Goal: Task Accomplishment & Management: Manage account settings

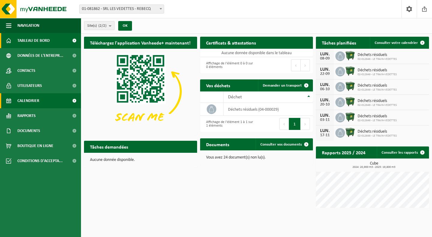
click at [41, 100] on link "Calendrier" at bounding box center [40, 100] width 81 height 15
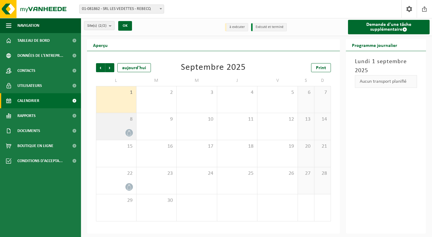
click at [130, 133] on icon at bounding box center [129, 132] width 5 height 5
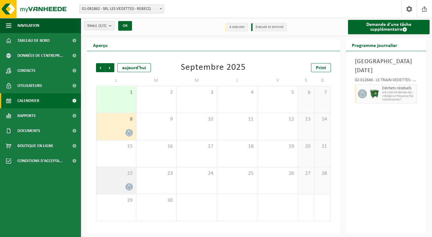
click at [129, 187] on icon at bounding box center [129, 186] width 5 height 5
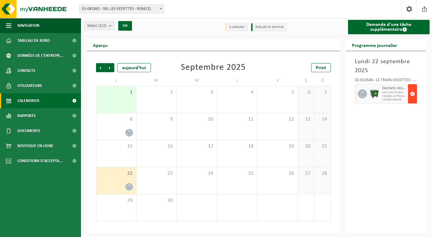
click at [414, 94] on span "button" at bounding box center [412, 94] width 5 height 12
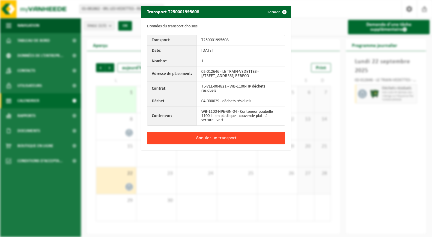
click at [248, 140] on button "Annuler un transport" at bounding box center [216, 138] width 138 height 13
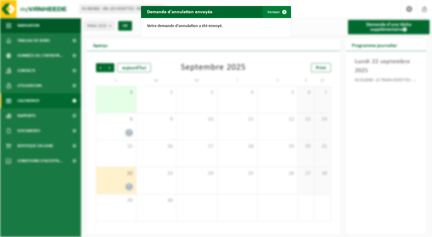
click at [285, 11] on span "button" at bounding box center [285, 12] width 12 height 12
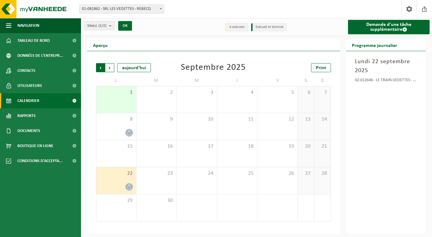
click at [110, 69] on span "Suivant" at bounding box center [109, 67] width 9 height 9
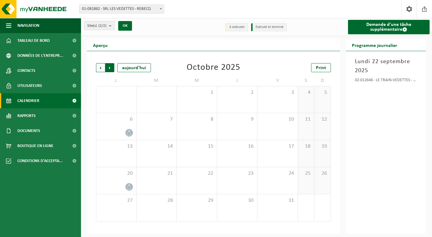
click at [101, 69] on span "Précédent" at bounding box center [100, 67] width 9 height 9
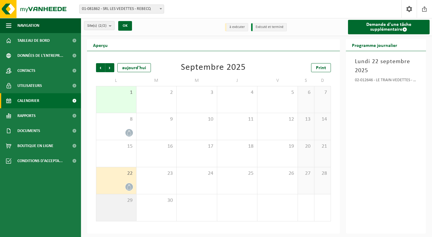
click at [123, 204] on div "29" at bounding box center [116, 207] width 40 height 27
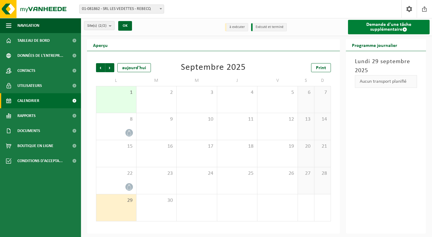
click at [398, 30] on link "Demande d'une tâche supplémentaire" at bounding box center [389, 27] width 82 height 14
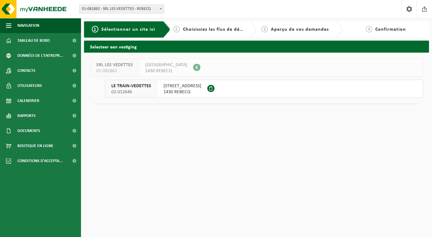
click at [197, 89] on span "RUE DU PONT 82A" at bounding box center [183, 86] width 38 height 6
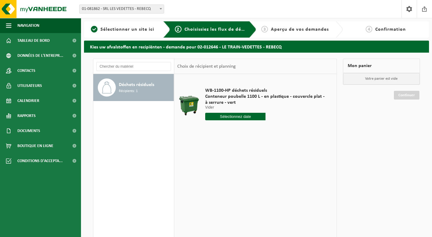
click at [247, 118] on input "text" at bounding box center [235, 117] width 60 height 8
click at [209, 189] on div "29" at bounding box center [211, 189] width 11 height 10
type input "à partir de 2025-09-29"
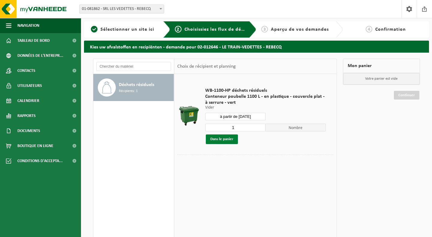
click at [226, 140] on button "Dans le panier" at bounding box center [222, 139] width 32 height 10
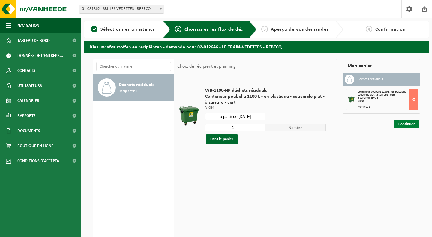
click at [405, 123] on link "Continuer" at bounding box center [407, 124] width 26 height 9
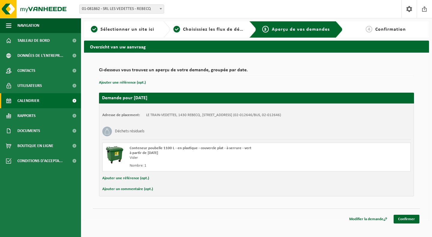
click at [47, 102] on link "Calendrier" at bounding box center [40, 100] width 81 height 15
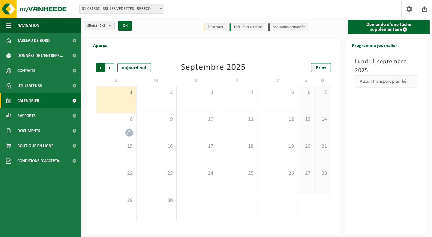
click at [109, 67] on span "Suivant" at bounding box center [109, 67] width 9 height 9
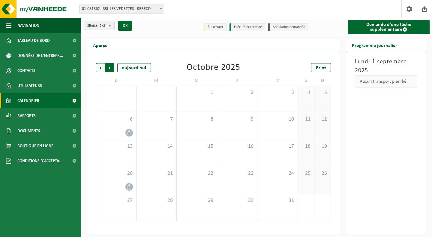
click at [98, 67] on span "Précédent" at bounding box center [100, 67] width 9 height 9
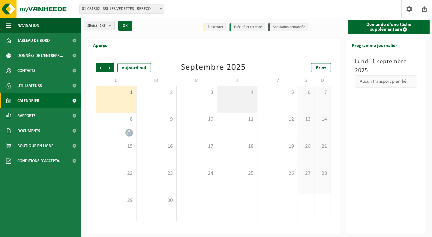
click at [246, 103] on div "4" at bounding box center [237, 99] width 40 height 26
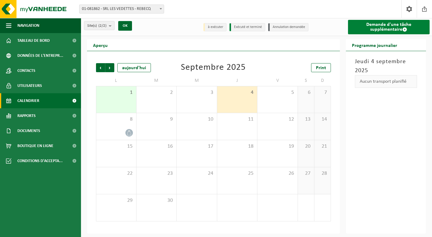
click at [380, 27] on link "Demande d'une tâche supplémentaire" at bounding box center [389, 27] width 82 height 14
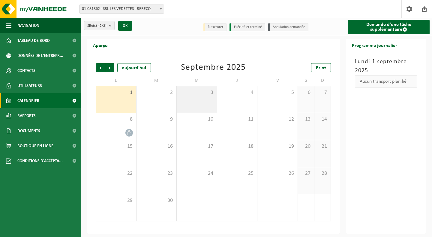
click at [198, 96] on span "3" at bounding box center [197, 92] width 34 height 7
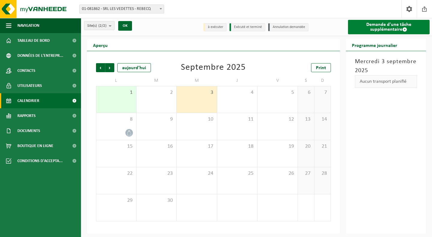
click at [402, 29] on link "Demande d'une tâche supplémentaire" at bounding box center [389, 27] width 82 height 14
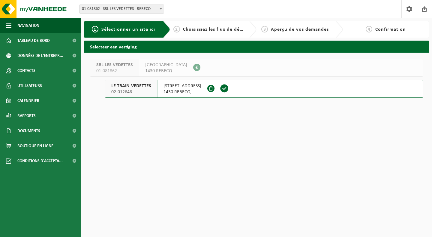
click at [223, 88] on span at bounding box center [224, 88] width 9 height 9
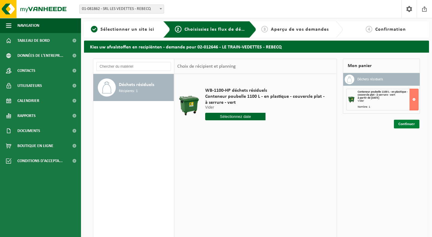
click at [407, 126] on link "Continuer" at bounding box center [407, 124] width 26 height 9
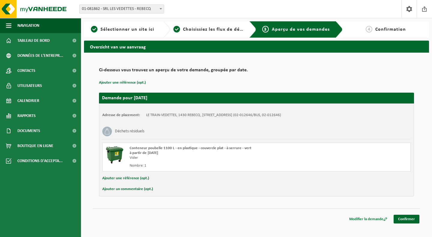
click at [355, 220] on link "Modifier la demande" at bounding box center [368, 218] width 47 height 9
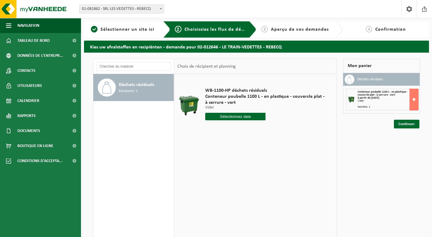
click at [245, 118] on input "text" at bounding box center [235, 117] width 60 height 8
click at [221, 150] on div "1 2 3 4 5 6 7 8 9 10 11 12 13 14 15 16 17 18 19 20 21 22 23 24 25 26 27 28 29 3…" at bounding box center [243, 170] width 74 height 48
click at [299, 166] on div "WB-1100-HP déchets résiduels Conteneur poubelle 1100 L - en plastique - couverc…" at bounding box center [255, 164] width 162 height 180
click at [415, 98] on button at bounding box center [414, 100] width 9 height 22
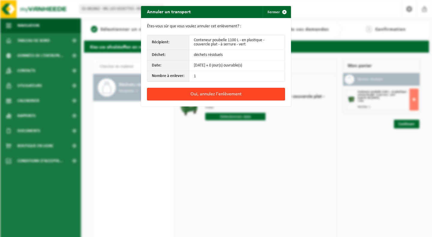
click at [259, 95] on button "Oui, annulez l'enlèvement" at bounding box center [216, 94] width 138 height 13
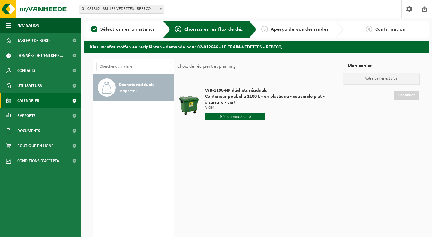
click at [54, 103] on link "Calendrier" at bounding box center [40, 100] width 81 height 15
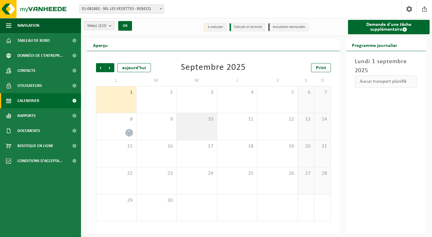
click at [203, 124] on div "10" at bounding box center [197, 126] width 40 height 27
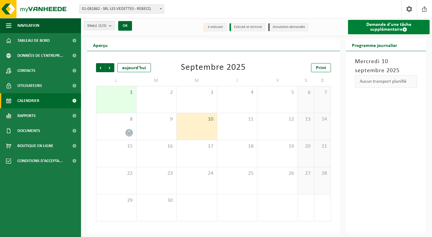
click at [404, 29] on span at bounding box center [405, 29] width 5 height 5
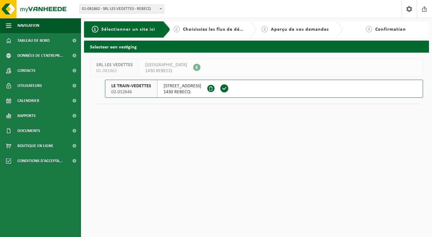
click at [223, 89] on span at bounding box center [224, 88] width 9 height 9
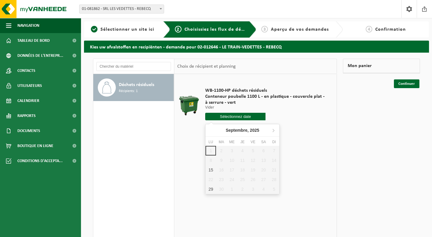
click at [242, 116] on input "text" at bounding box center [235, 117] width 60 height 8
click at [12, 11] on img at bounding box center [36, 9] width 72 height 18
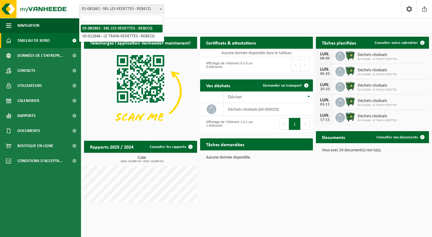
click at [156, 8] on span "01-081862 - SRL LES VEDETTES - REBECQ" at bounding box center [122, 9] width 84 height 8
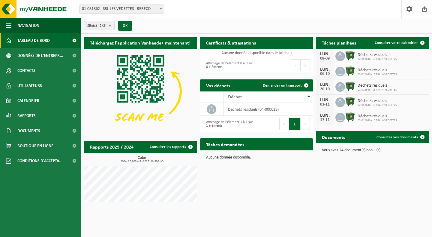
click at [209, 20] on div "Site(s) (2/2) Tout sélectionner Tout désélectionner Sélectionner les actifs SRL…" at bounding box center [256, 26] width 351 height 16
click at [56, 102] on link "Calendrier" at bounding box center [40, 100] width 81 height 15
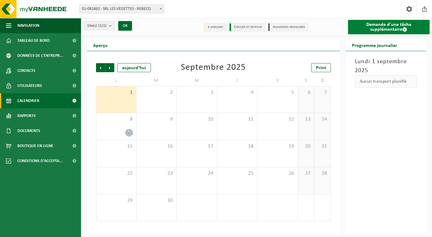
click at [376, 27] on link "Demande d'une tâche supplémentaire" at bounding box center [389, 27] width 82 height 14
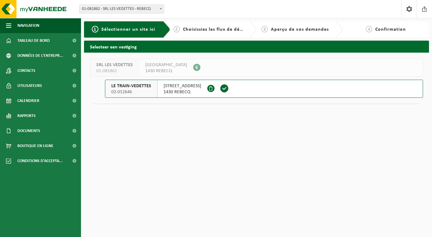
click at [221, 91] on span at bounding box center [224, 88] width 9 height 9
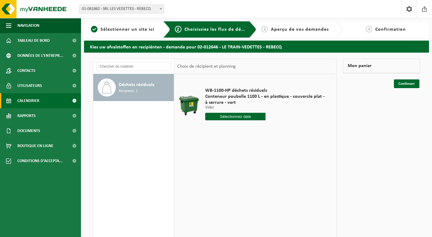
click at [36, 105] on span "Calendrier" at bounding box center [28, 100] width 22 height 15
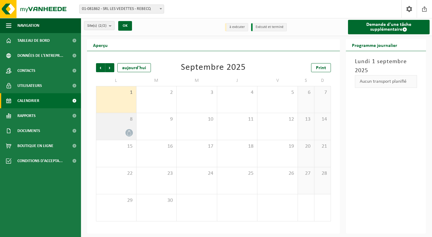
click at [130, 132] on icon at bounding box center [129, 132] width 5 height 5
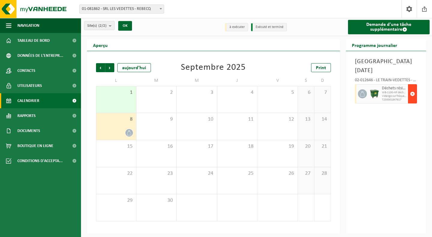
click at [414, 92] on span "button" at bounding box center [412, 94] width 5 height 12
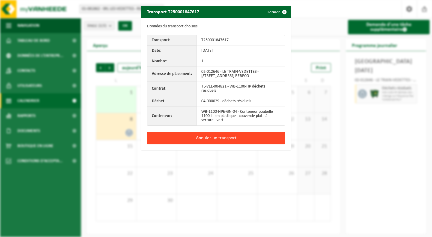
click at [265, 137] on button "Annuler un transport" at bounding box center [216, 138] width 138 height 13
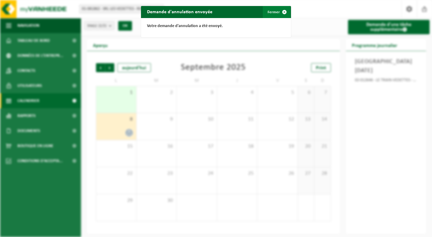
click at [285, 11] on span "button" at bounding box center [285, 12] width 12 height 12
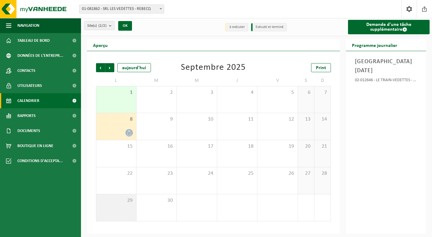
click at [121, 202] on span "29" at bounding box center [116, 200] width 34 height 7
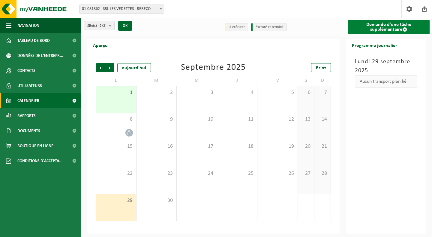
click at [407, 23] on link "Demande d'une tâche supplémentaire" at bounding box center [389, 27] width 82 height 14
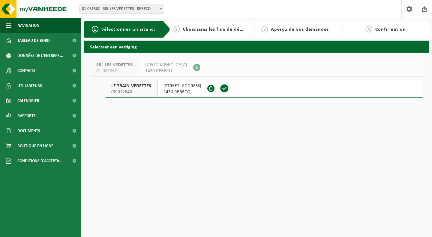
click at [223, 88] on span at bounding box center [224, 88] width 9 height 9
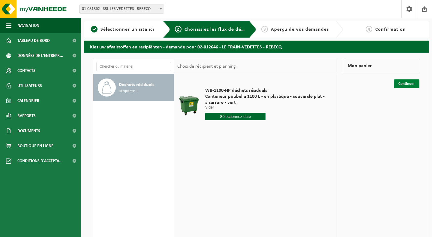
click at [402, 83] on link "Continuer" at bounding box center [407, 83] width 26 height 9
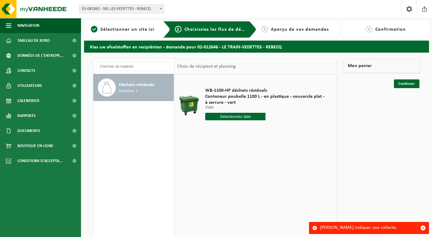
click at [245, 119] on input "text" at bounding box center [235, 117] width 60 height 8
click at [211, 187] on div "29" at bounding box center [211, 189] width 11 height 10
type input "à partir de [DATE]"
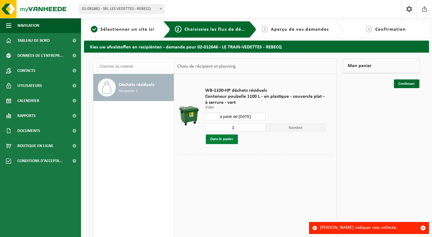
click at [222, 143] on button "Dans le panier" at bounding box center [222, 139] width 32 height 10
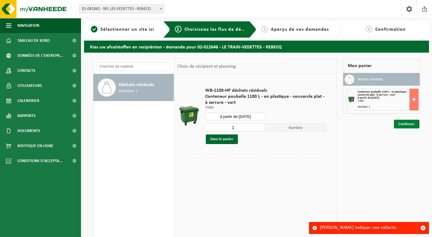
click at [408, 123] on link "Continuer" at bounding box center [407, 124] width 26 height 9
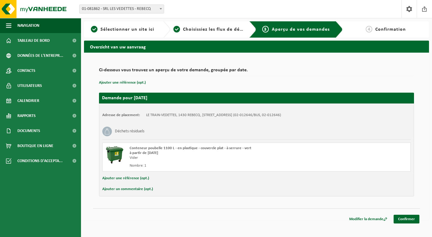
click at [424, 219] on div "Ci-dessous vous trouvez un aperçu de votre demande, groupée par date. Ajouter u…" at bounding box center [256, 137] width 345 height 168
click at [407, 219] on link "Confirmer" at bounding box center [407, 218] width 26 height 9
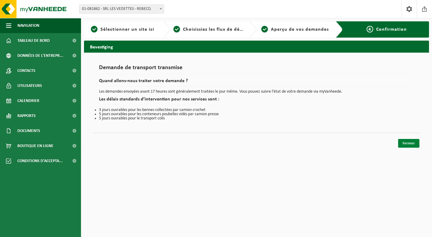
click at [407, 141] on link "Fermer" at bounding box center [408, 143] width 21 height 9
